Goal: Task Accomplishment & Management: Manage account settings

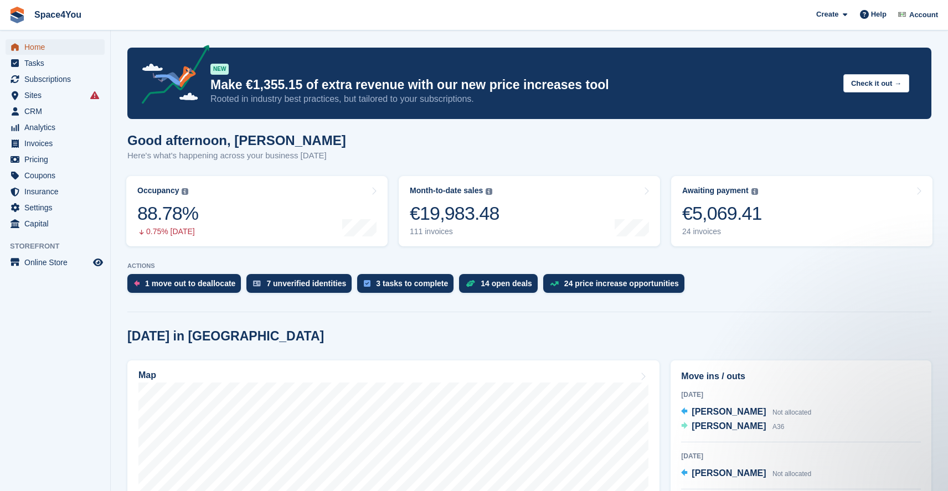
click at [49, 42] on span "Home" at bounding box center [57, 46] width 66 height 15
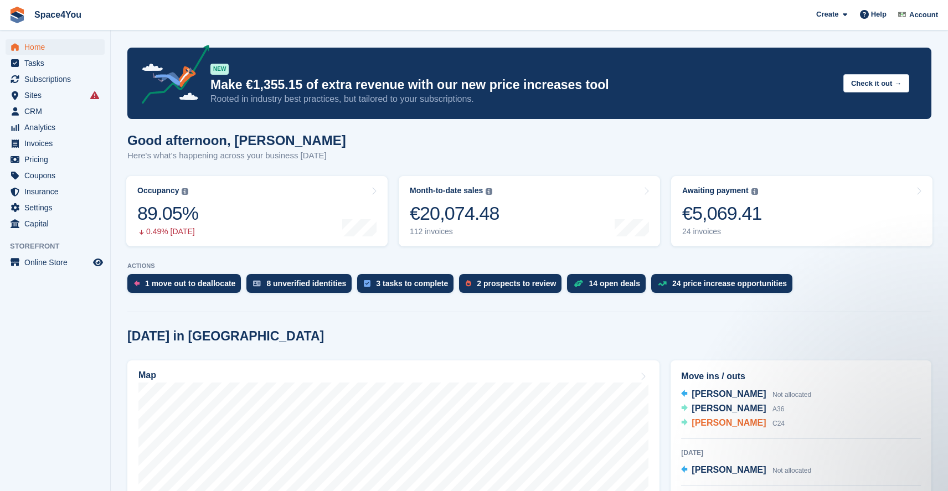
click at [708, 420] on span "[PERSON_NAME]" at bounding box center [728, 422] width 74 height 9
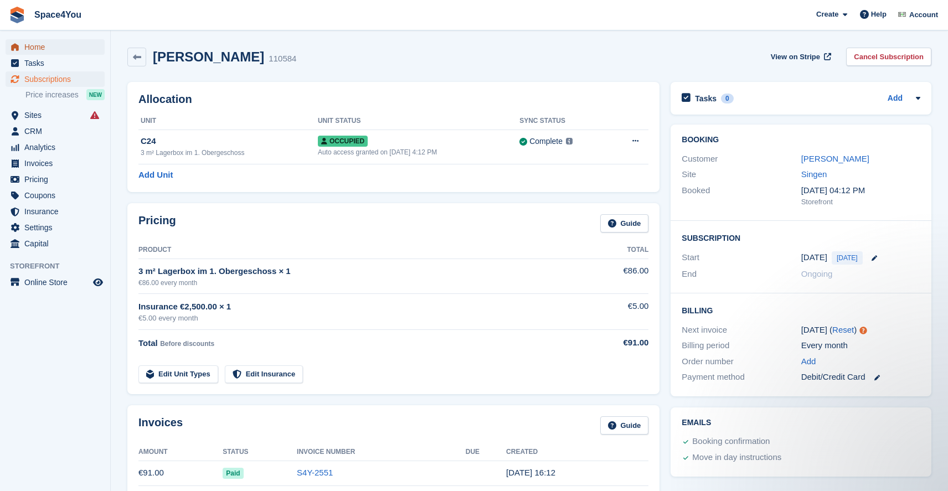
click at [40, 44] on span "Home" at bounding box center [57, 46] width 66 height 15
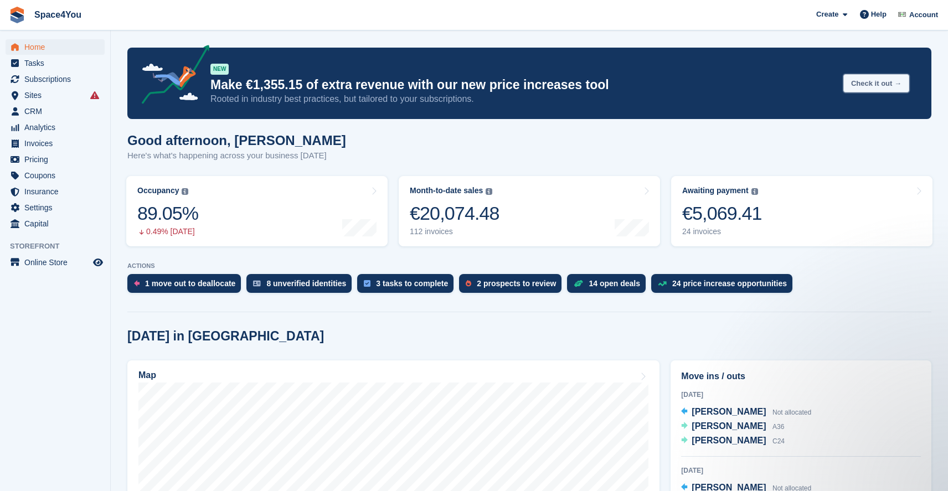
click at [843, 78] on button "Check it out →" at bounding box center [876, 83] width 66 height 18
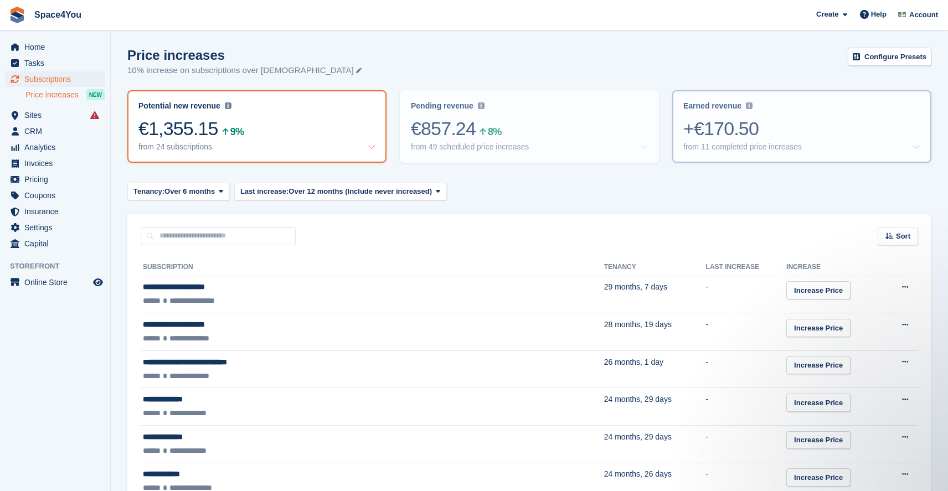
click at [718, 130] on div "+€170.50" at bounding box center [801, 128] width 237 height 23
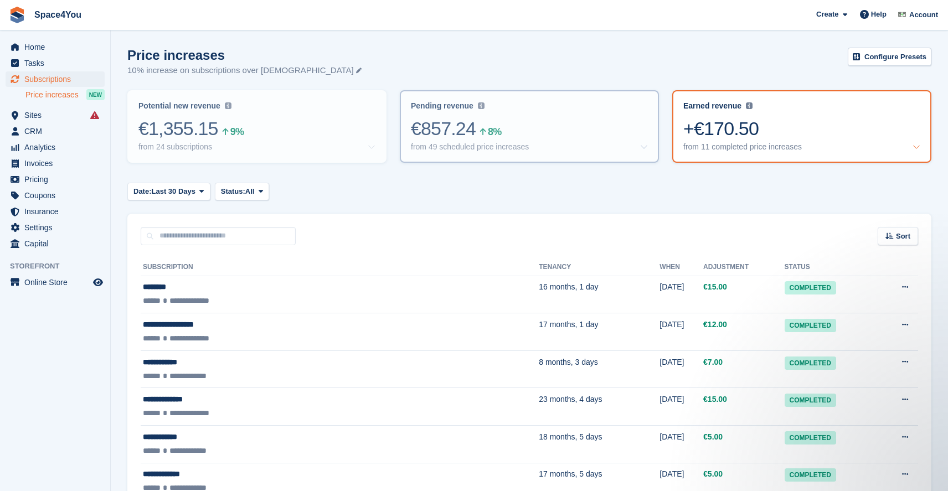
click at [545, 153] on div "Pending revenue Recurring revenue based on the 49 price increases you've set up…" at bounding box center [529, 126] width 257 height 70
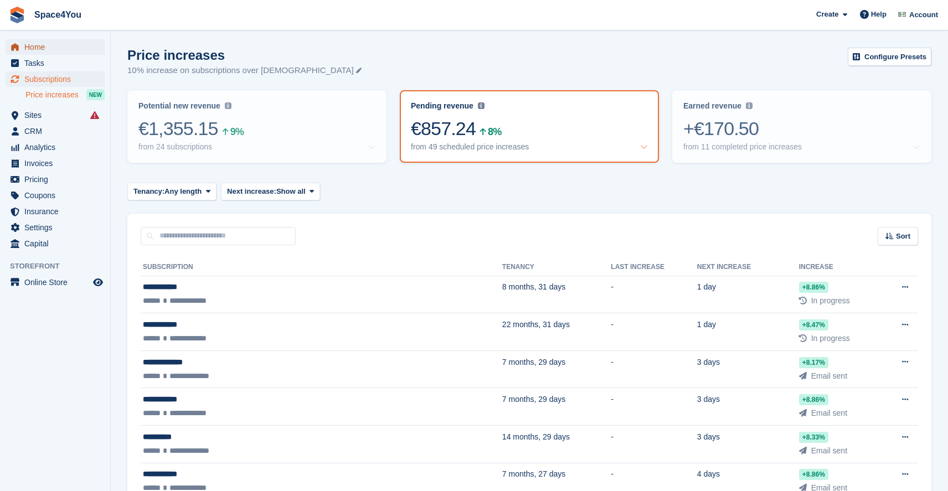
click at [40, 48] on span "Home" at bounding box center [57, 46] width 66 height 15
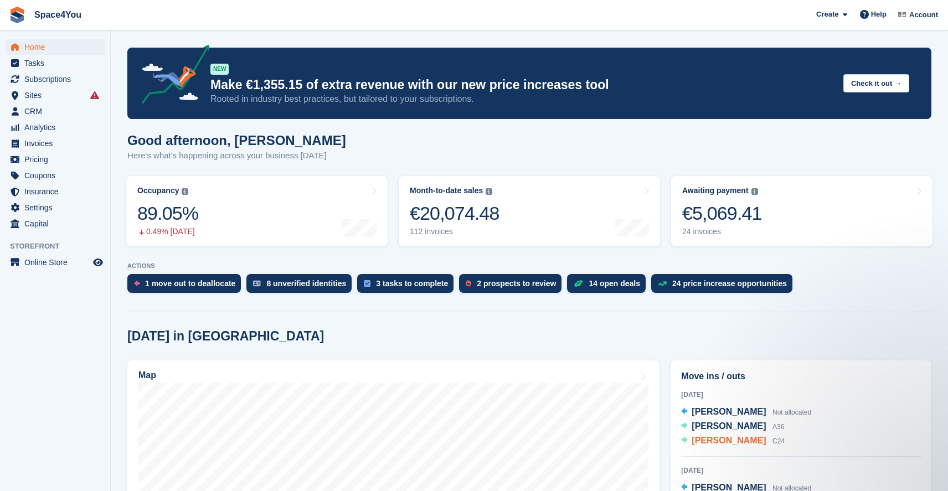
click at [726, 442] on span "Wioleta Sobota" at bounding box center [728, 440] width 74 height 9
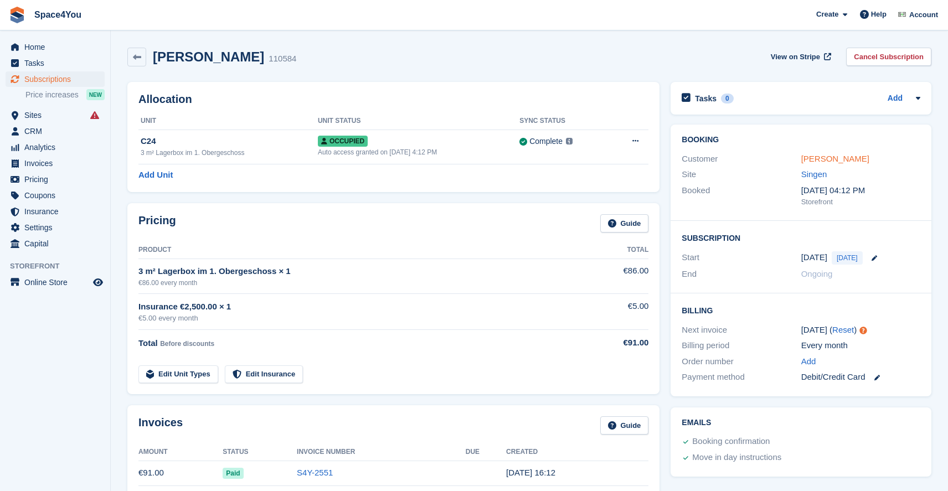
click at [826, 162] on link "[PERSON_NAME]" at bounding box center [835, 158] width 68 height 9
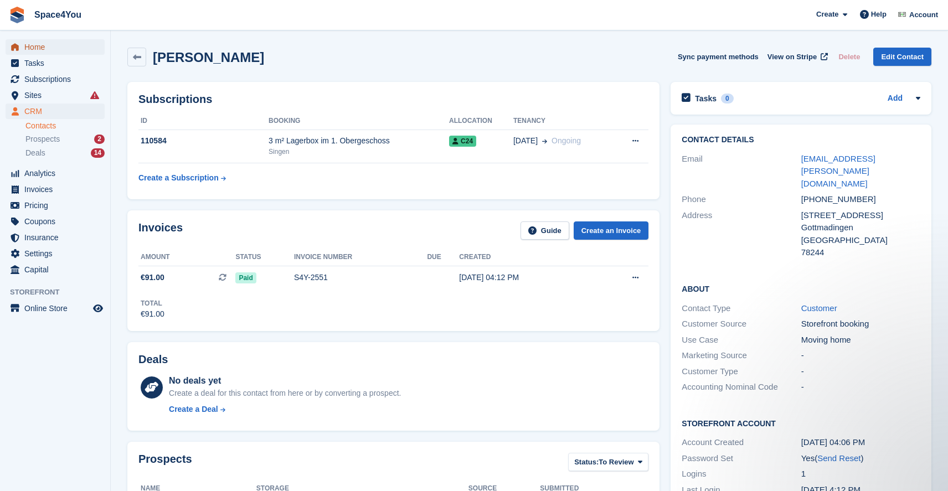
click at [49, 46] on span "Home" at bounding box center [57, 46] width 66 height 15
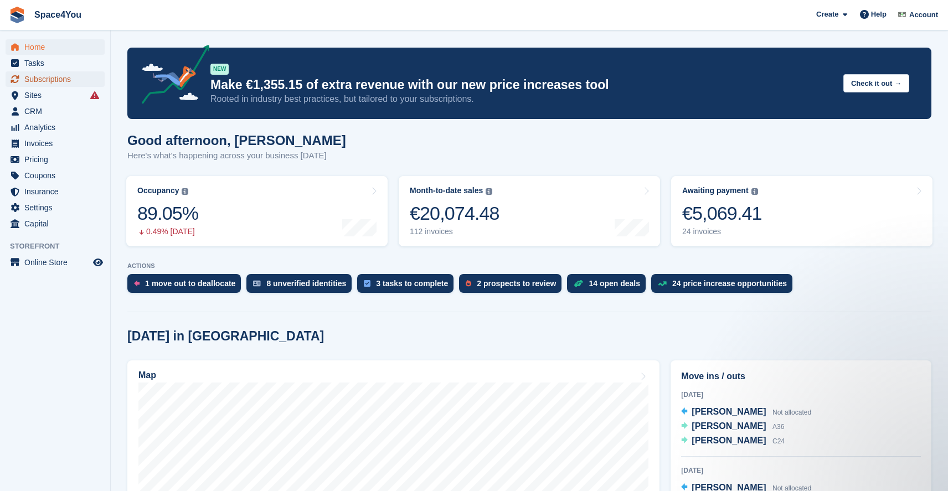
click at [46, 75] on span "Subscriptions" at bounding box center [57, 78] width 66 height 15
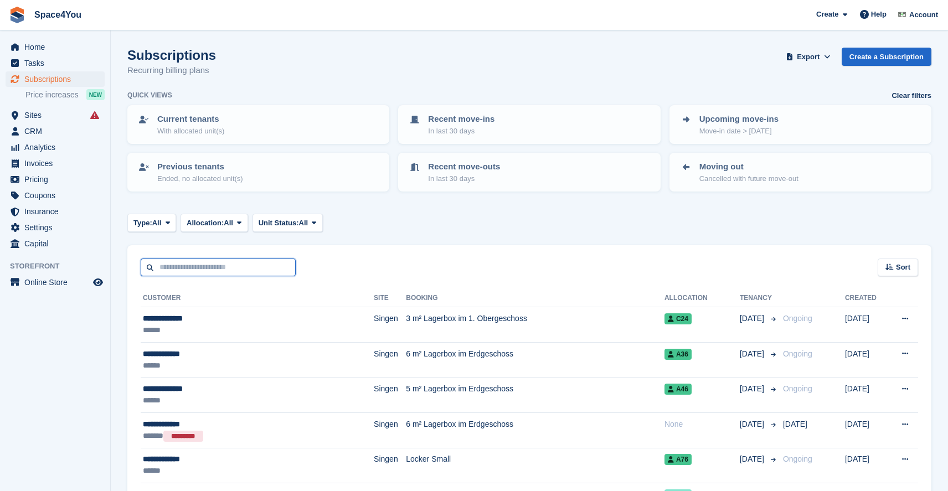
click at [199, 271] on input "text" at bounding box center [218, 267] width 155 height 18
type input "*****"
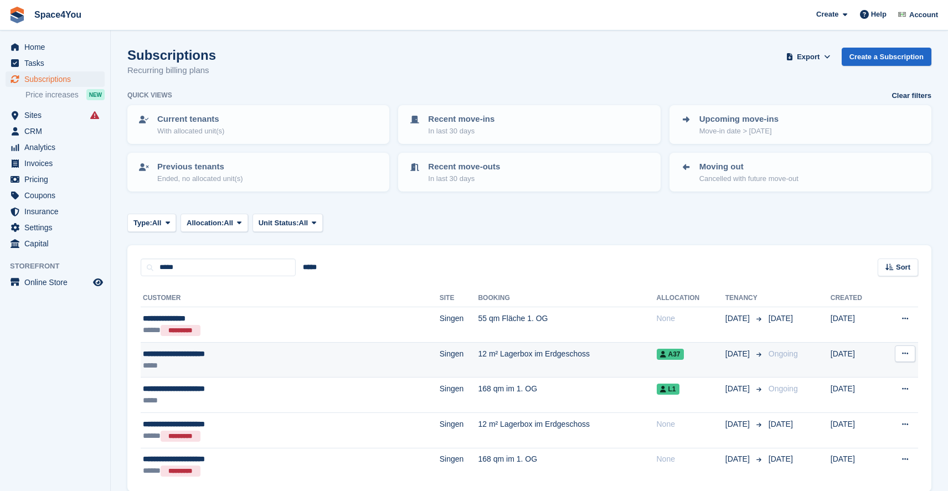
click at [244, 359] on div "**********" at bounding box center [235, 354] width 185 height 12
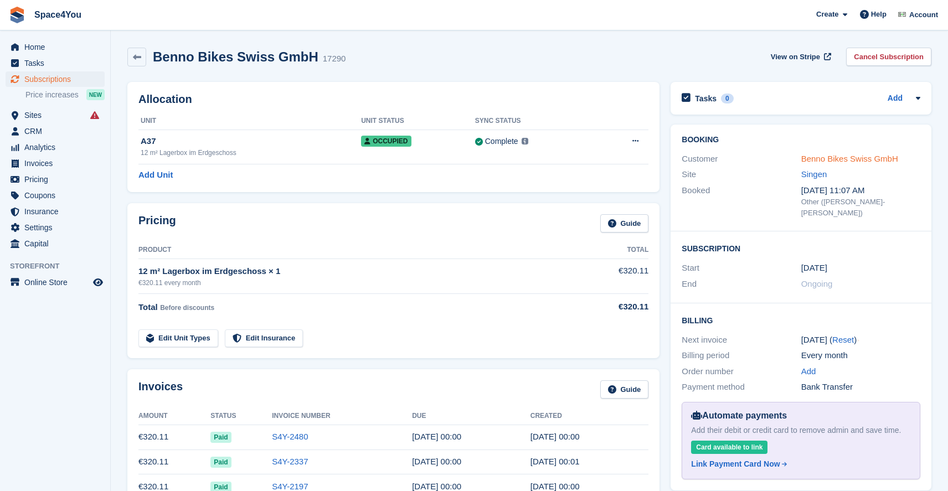
click at [855, 157] on link "Benno Bikes Swiss GmbH" at bounding box center [849, 158] width 97 height 9
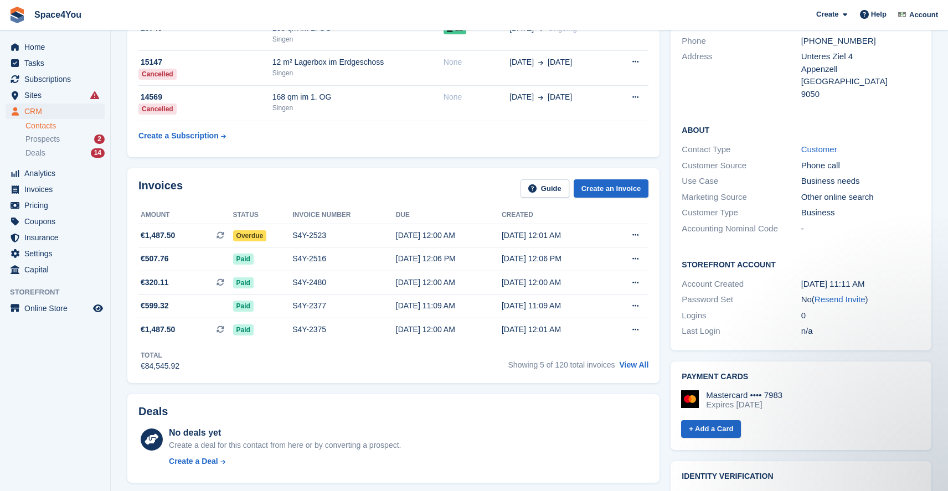
scroll to position [147, 0]
click at [835, 293] on link "Resend Invite" at bounding box center [839, 297] width 51 height 9
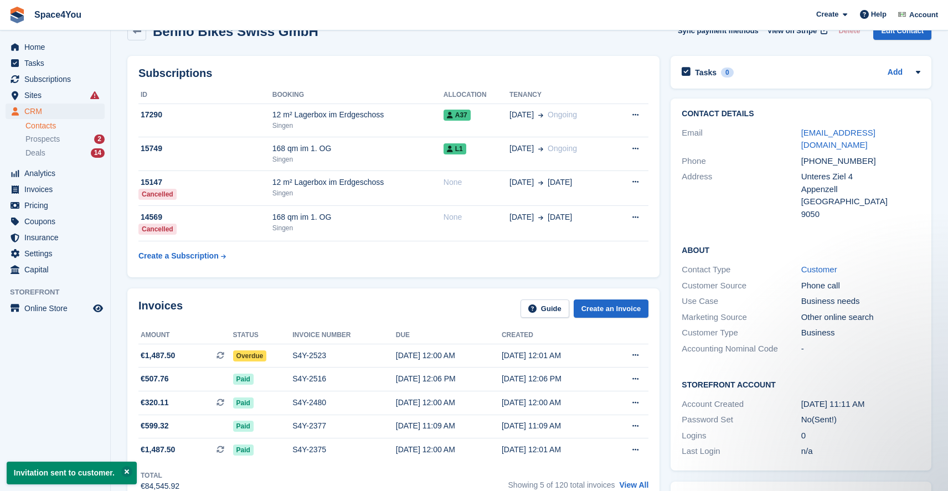
scroll to position [0, 0]
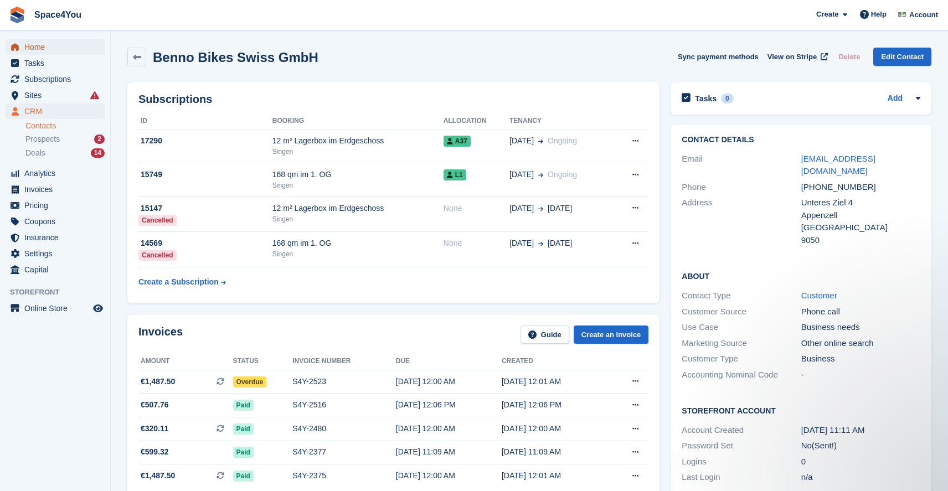
click at [44, 48] on span "Home" at bounding box center [57, 46] width 66 height 15
